Goal: Check status: Check status

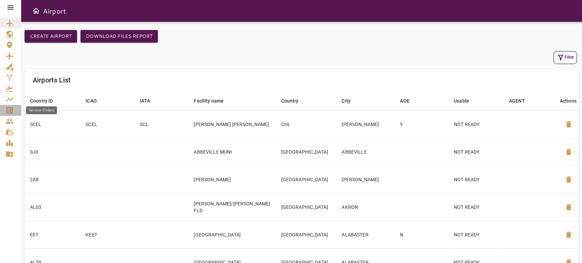
click at [1, 115] on link "Service Orders" at bounding box center [10, 110] width 21 height 11
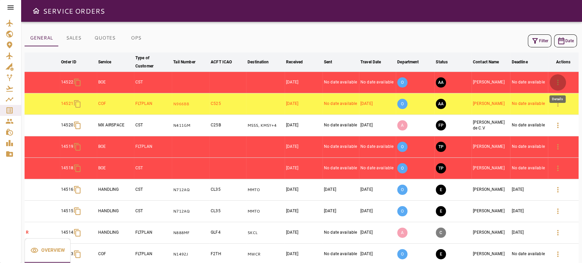
click at [556, 81] on icon "button" at bounding box center [558, 82] width 8 height 8
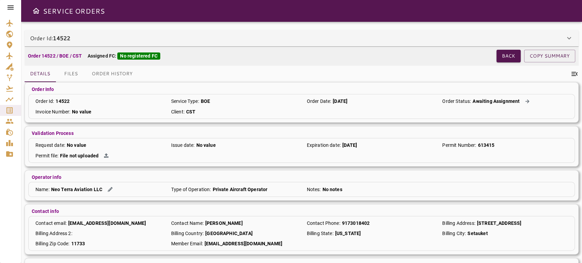
click at [519, 35] on div "Order Id: 14522" at bounding box center [297, 38] width 535 height 8
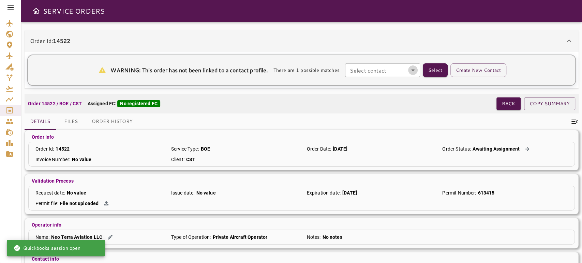
click at [417, 72] on icon "Open" at bounding box center [413, 70] width 8 height 8
click at [393, 84] on li "[PERSON_NAME] -" at bounding box center [384, 86] width 75 height 12
type input "**********"
click at [434, 72] on button "Select" at bounding box center [435, 70] width 25 height 14
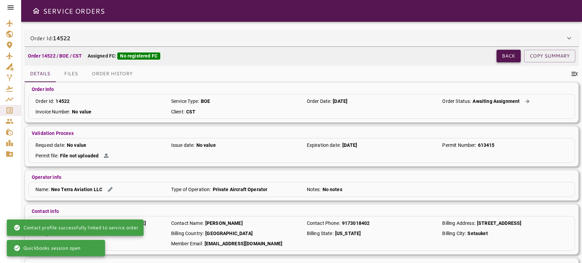
click at [509, 60] on button "Back" at bounding box center [509, 56] width 24 height 13
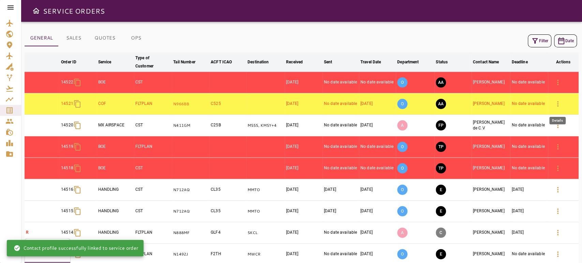
click at [560, 102] on icon "button" at bounding box center [558, 104] width 8 height 8
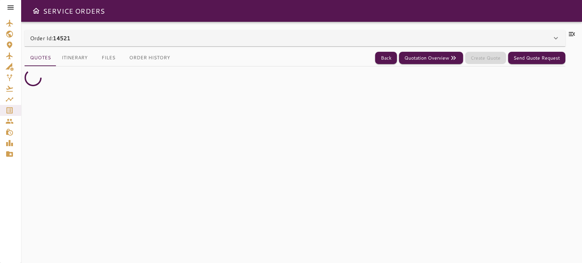
click at [540, 40] on div "Order Id: 14521" at bounding box center [291, 38] width 522 height 8
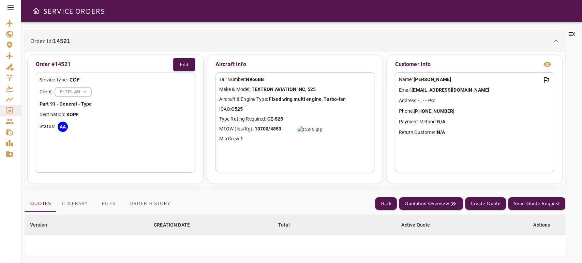
click at [540, 40] on div "Order Id: 14521" at bounding box center [291, 41] width 522 height 8
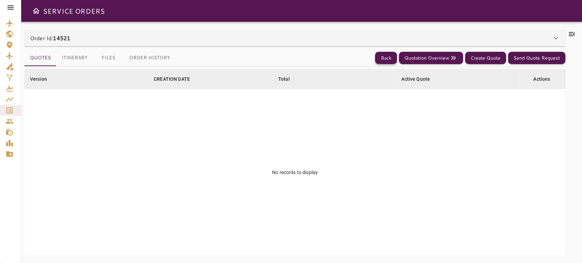
click at [389, 63] on button "Back" at bounding box center [386, 58] width 22 height 13
